Goal: Transaction & Acquisition: Purchase product/service

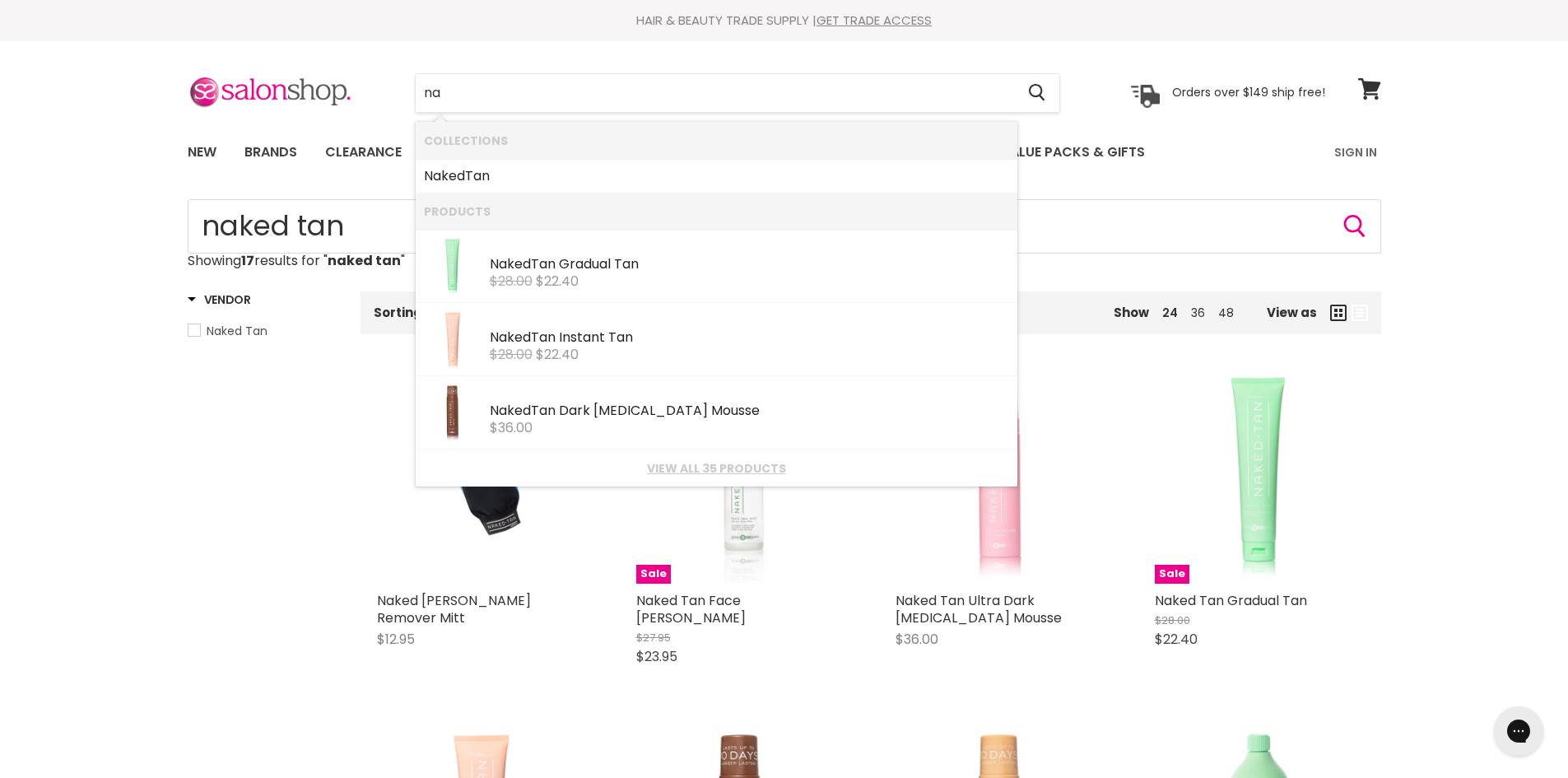
type input "n"
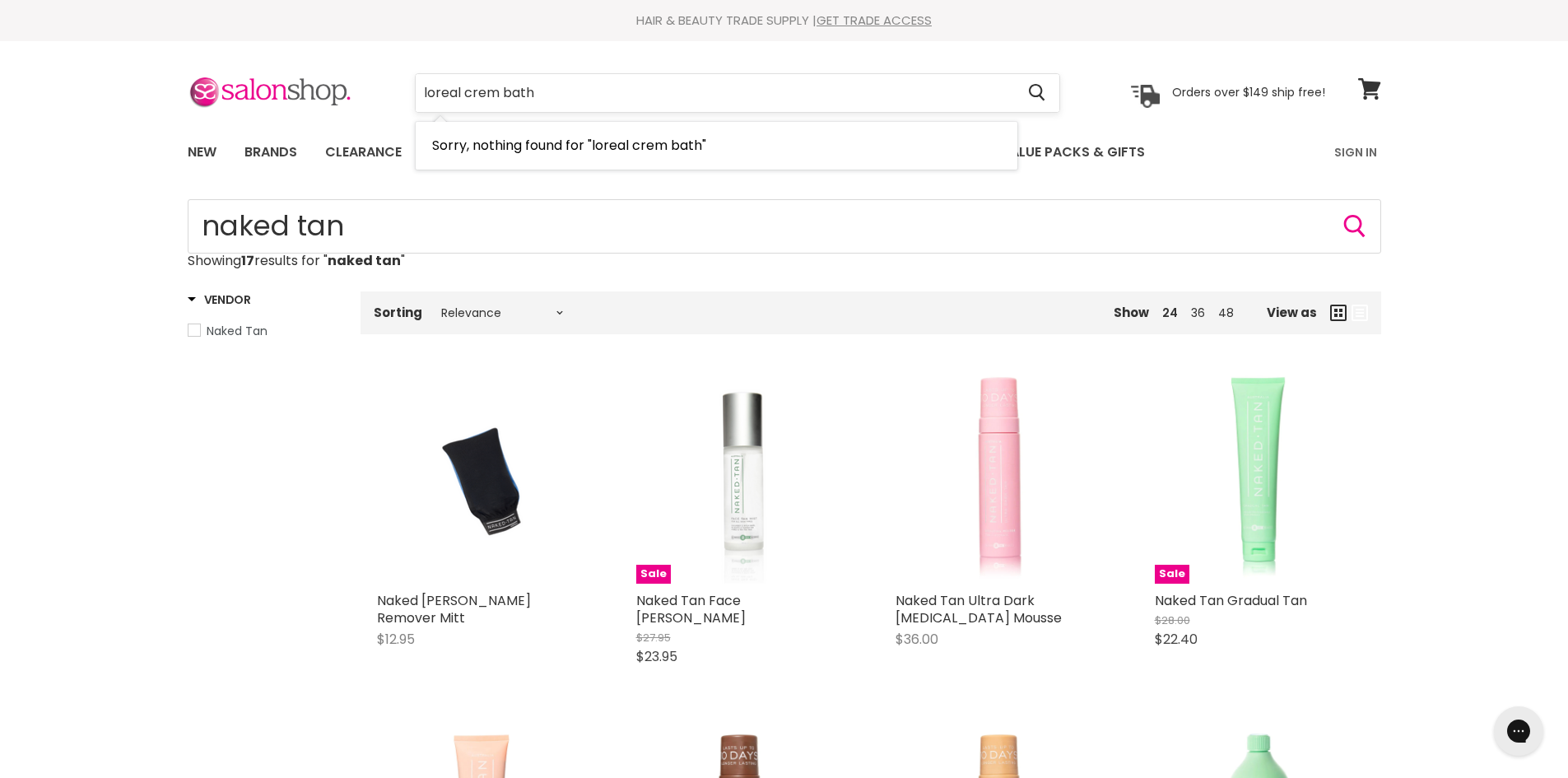
click at [498, 93] on input "loreal crem bath" at bounding box center [715, 92] width 600 height 38
click at [563, 97] on input "loreal bath" at bounding box center [715, 92] width 600 height 38
type input "l"
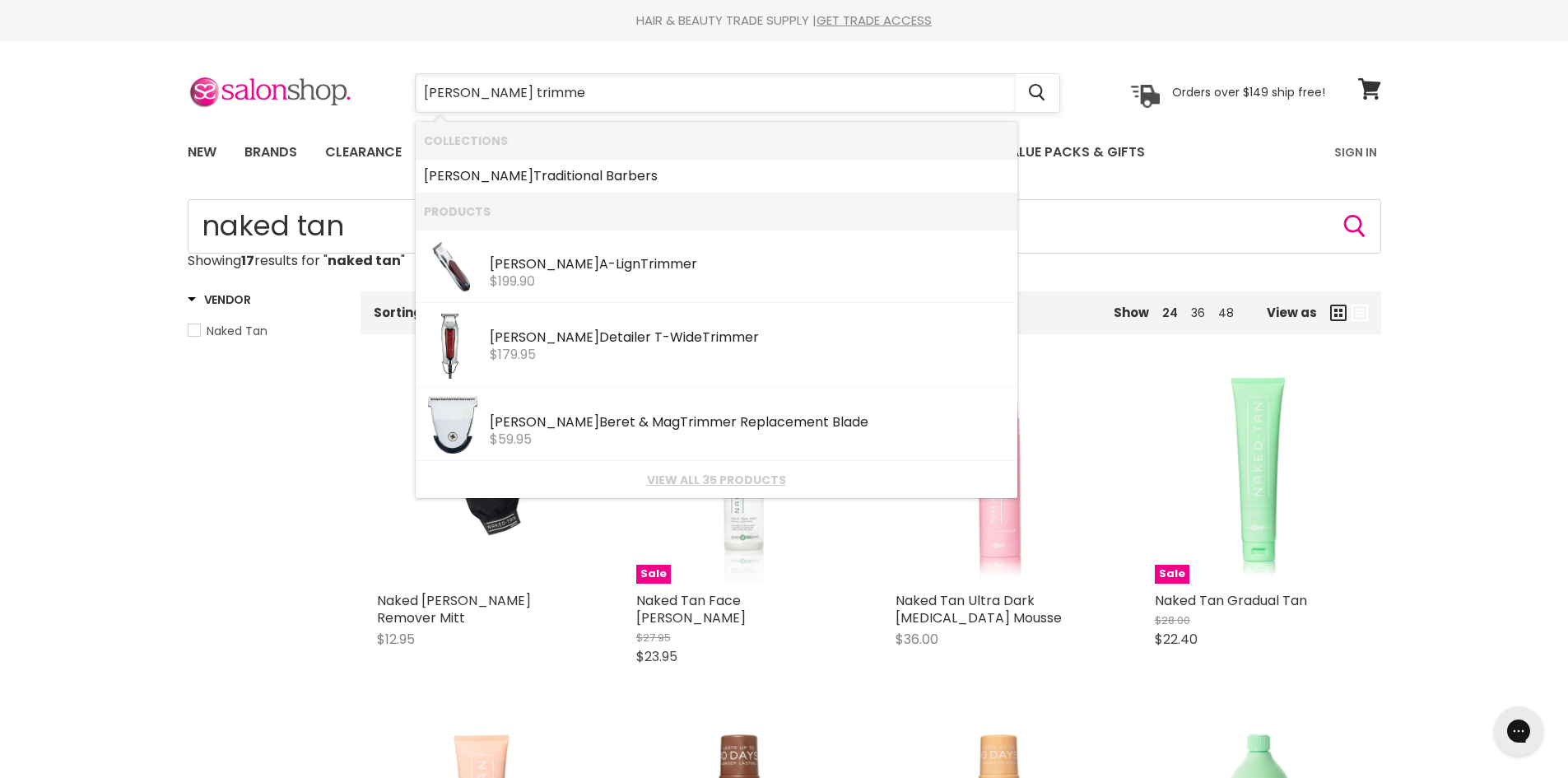
type input "[PERSON_NAME] trimmer"
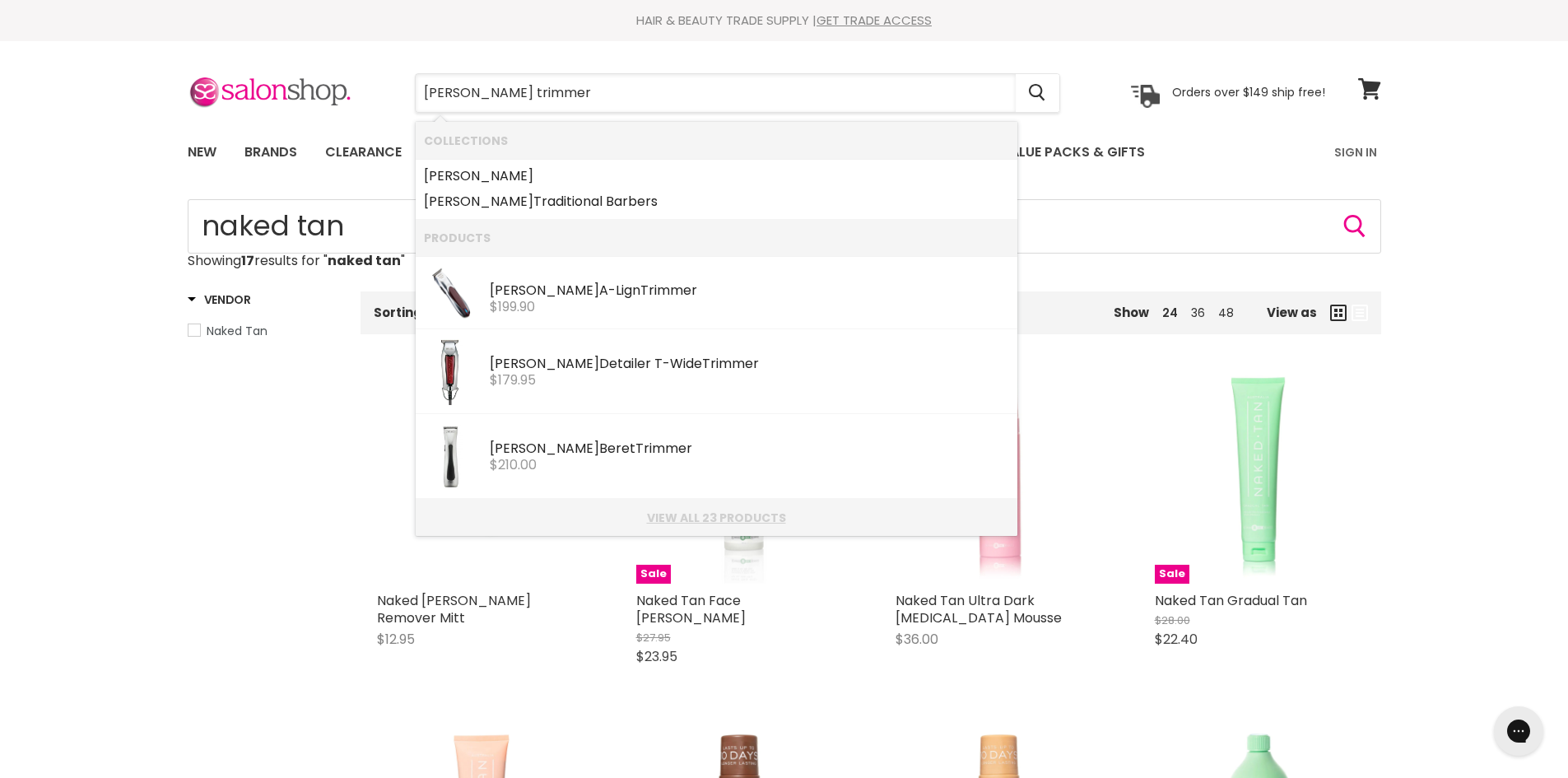
click at [694, 517] on link "View all 23 products" at bounding box center [716, 517] width 586 height 13
